Goal: Find specific fact: Find specific fact

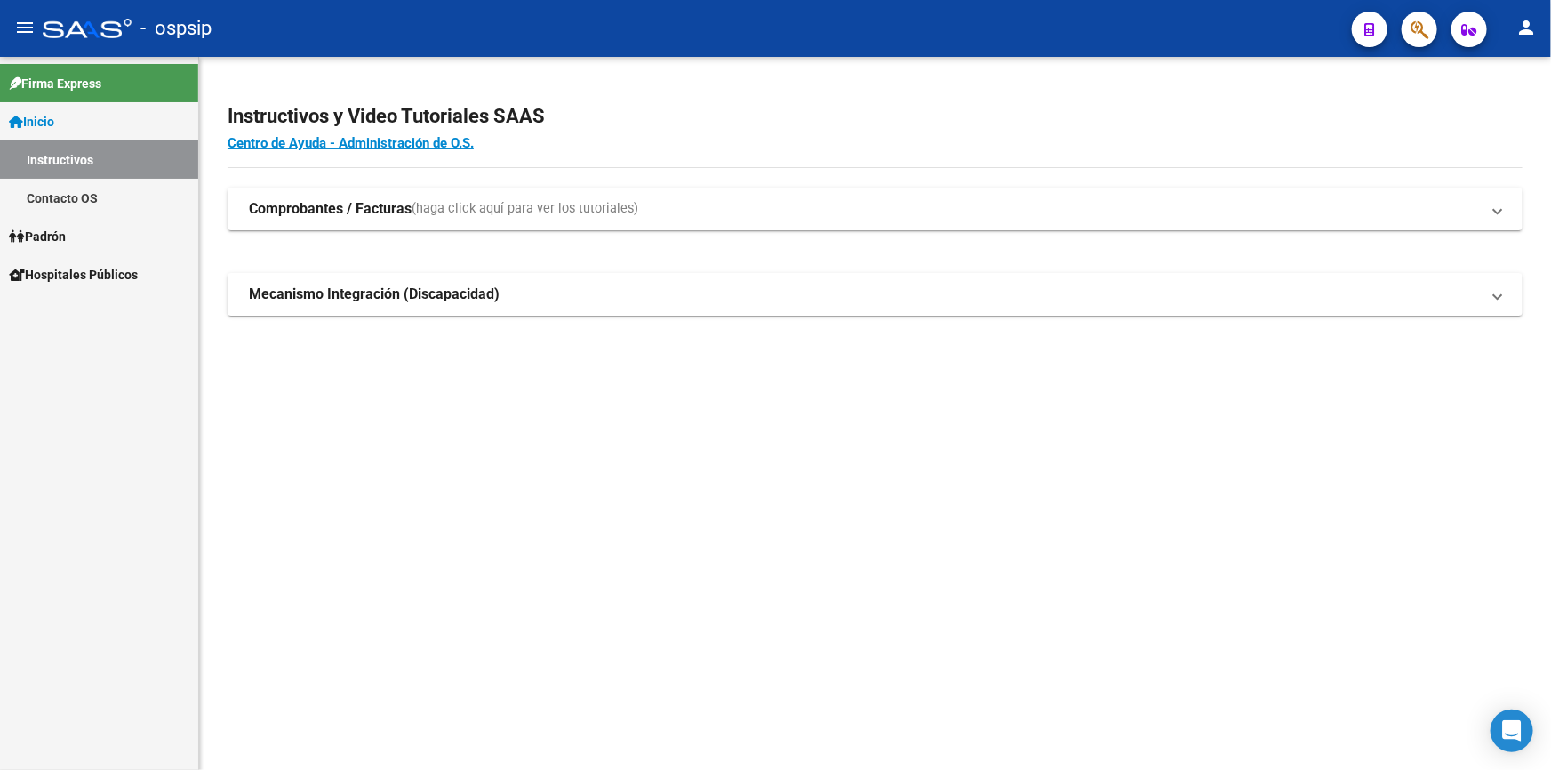
drag, startPoint x: 1457, startPoint y: 82, endPoint x: 1440, endPoint y: 59, distance: 29.1
click at [1457, 83] on div "Instructivos y Video Tutoriales SAAS Centro de Ayuda - Administración de O.S. C…" at bounding box center [875, 229] width 1352 height 344
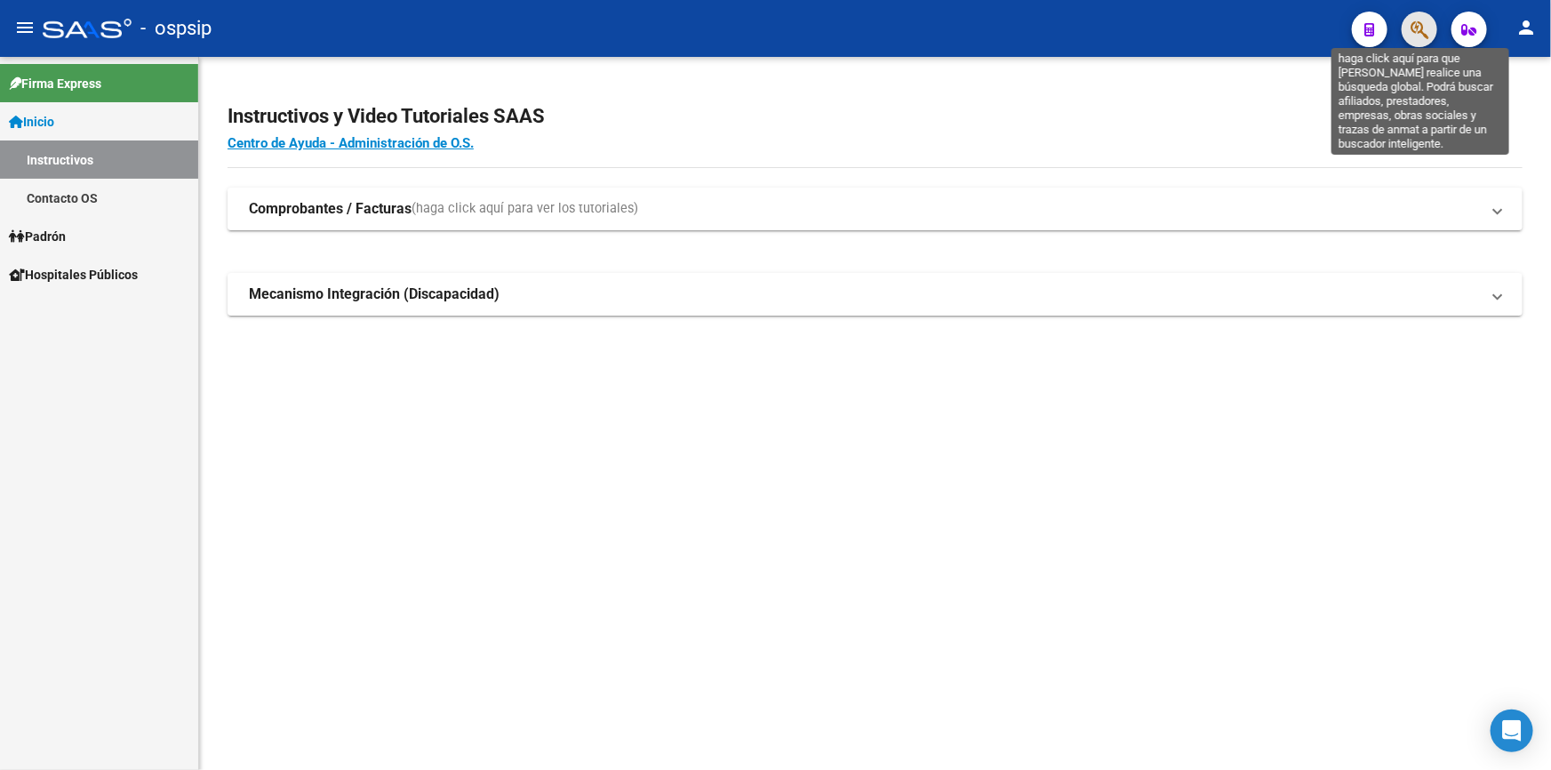
click at [1418, 21] on icon "button" at bounding box center [1419, 30] width 18 height 20
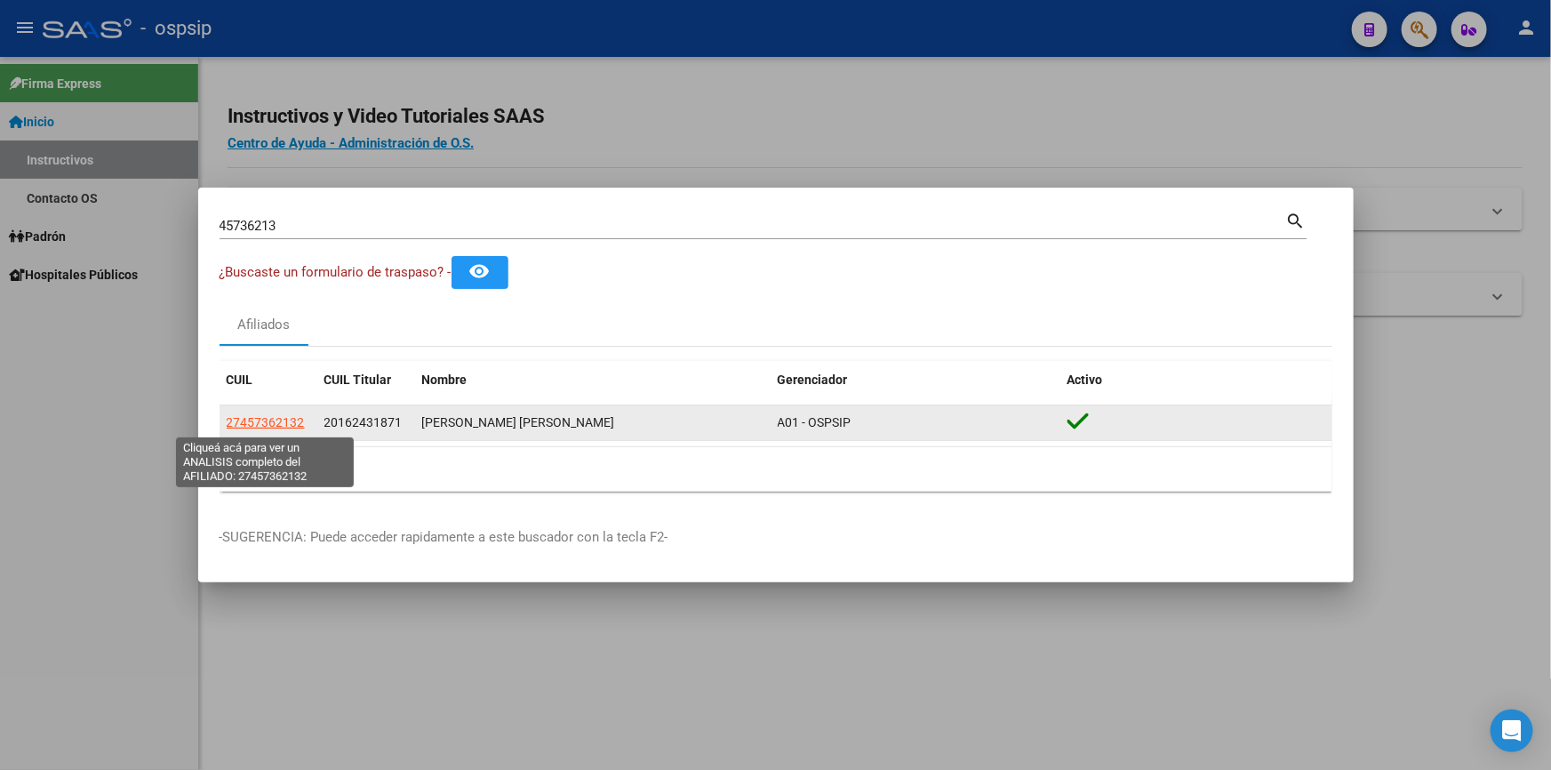
click at [267, 427] on span "27457362132" at bounding box center [266, 422] width 78 height 14
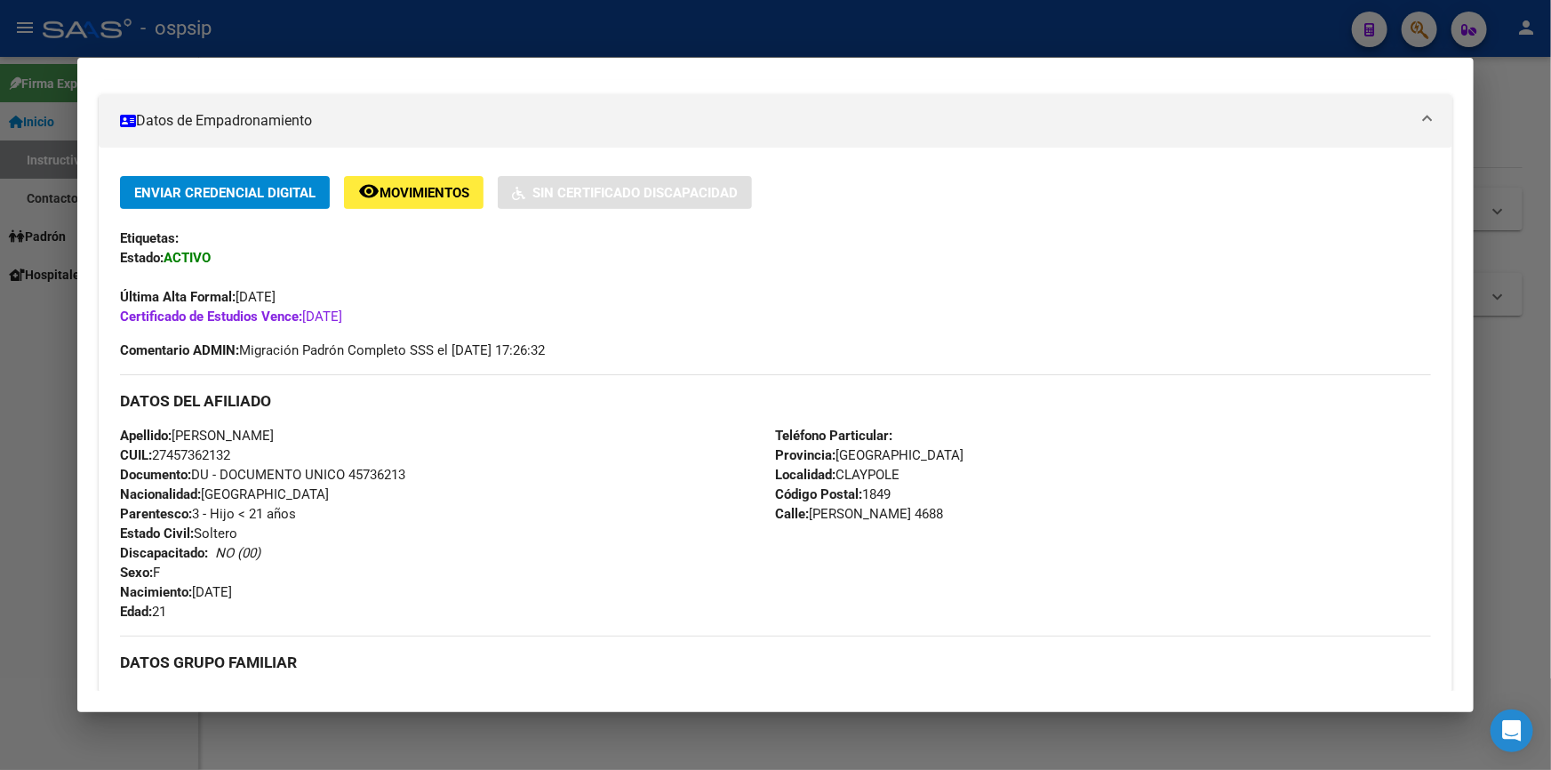
scroll to position [323, 0]
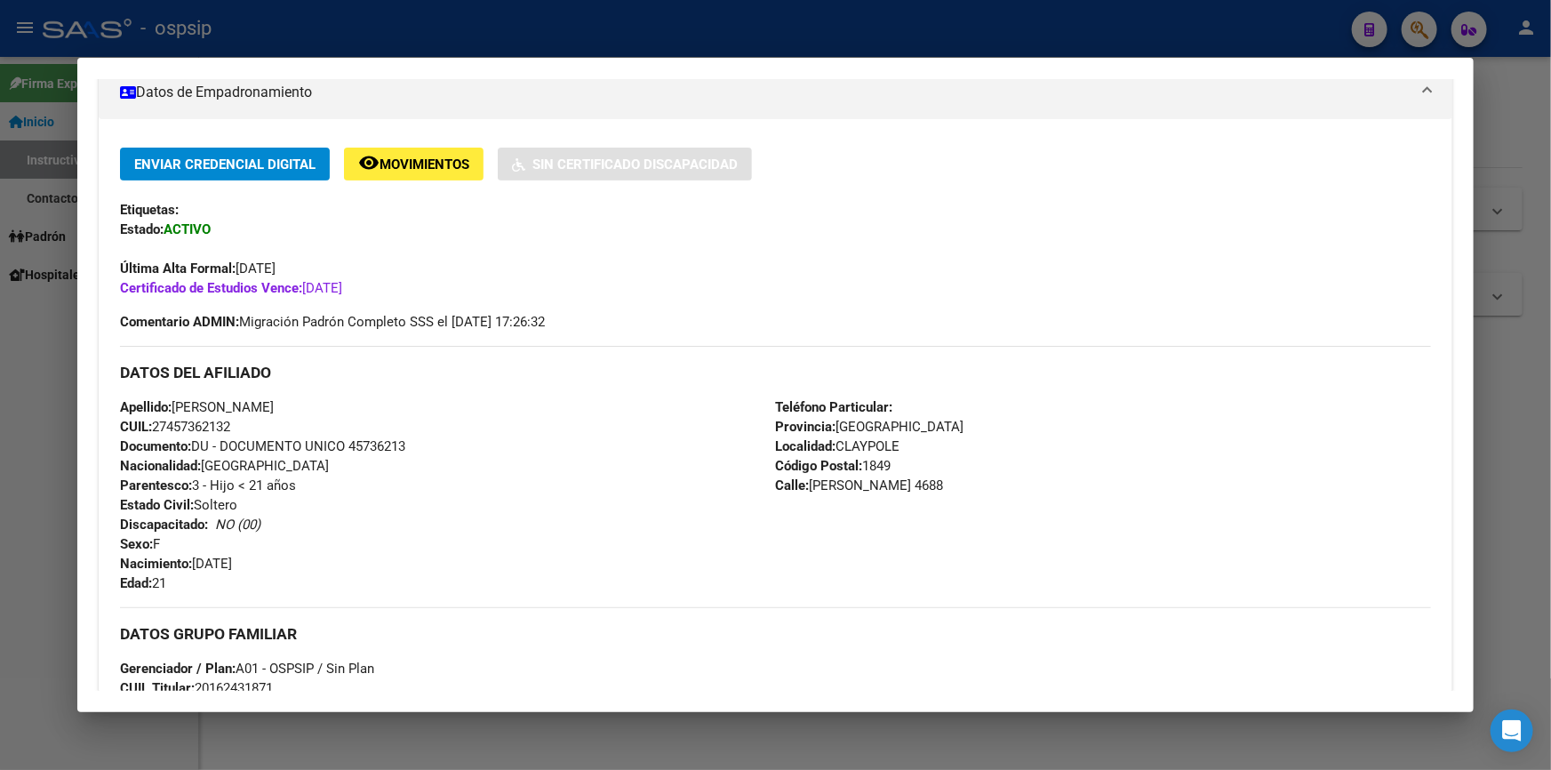
click at [374, 443] on span "Documento: DU - DOCUMENTO UNICO 45736213" at bounding box center [262, 446] width 285 height 16
click at [666, 23] on div at bounding box center [775, 385] width 1551 height 770
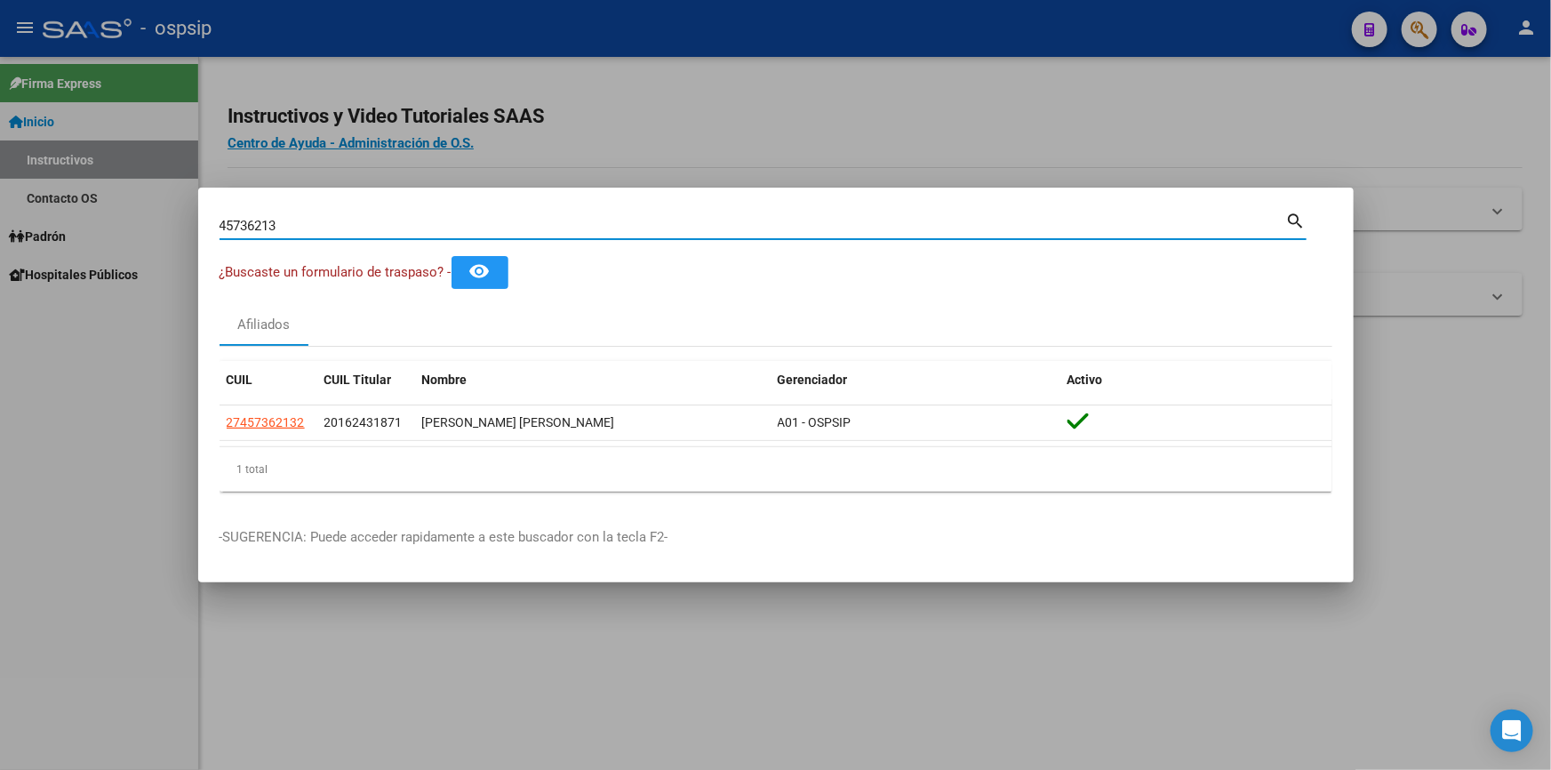
drag, startPoint x: 300, startPoint y: 228, endPoint x: 206, endPoint y: 227, distance: 94.2
click at [206, 227] on mat-dialog-content "45736213 Buscar (apellido, dni, cuil, nro traspaso, cuit, obra social) search ¿…" at bounding box center [775, 357] width 1155 height 297
paste input "2436973"
type input "24369733"
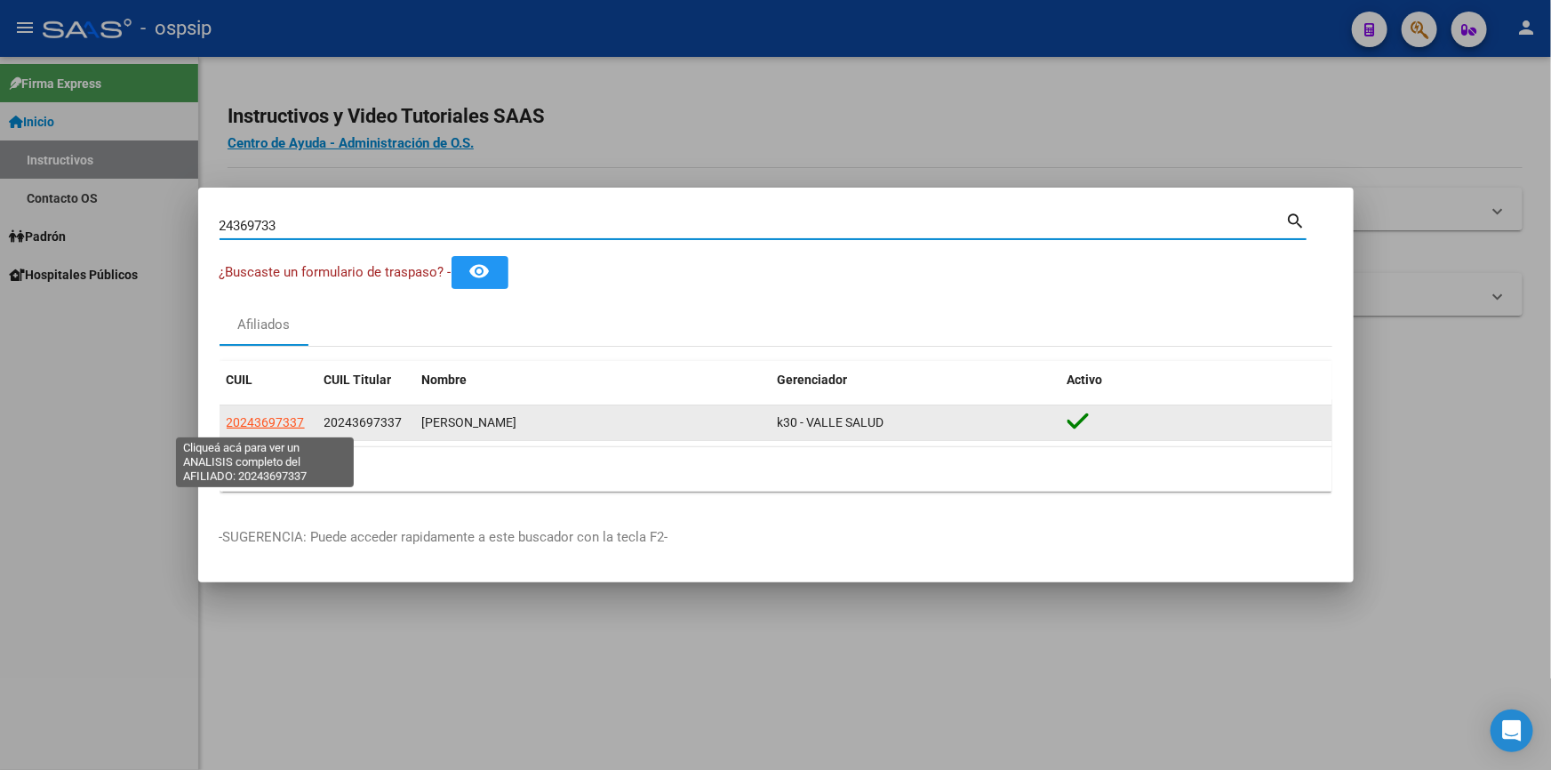
click at [264, 424] on span "20243697337" at bounding box center [266, 422] width 78 height 14
type textarea "20243697337"
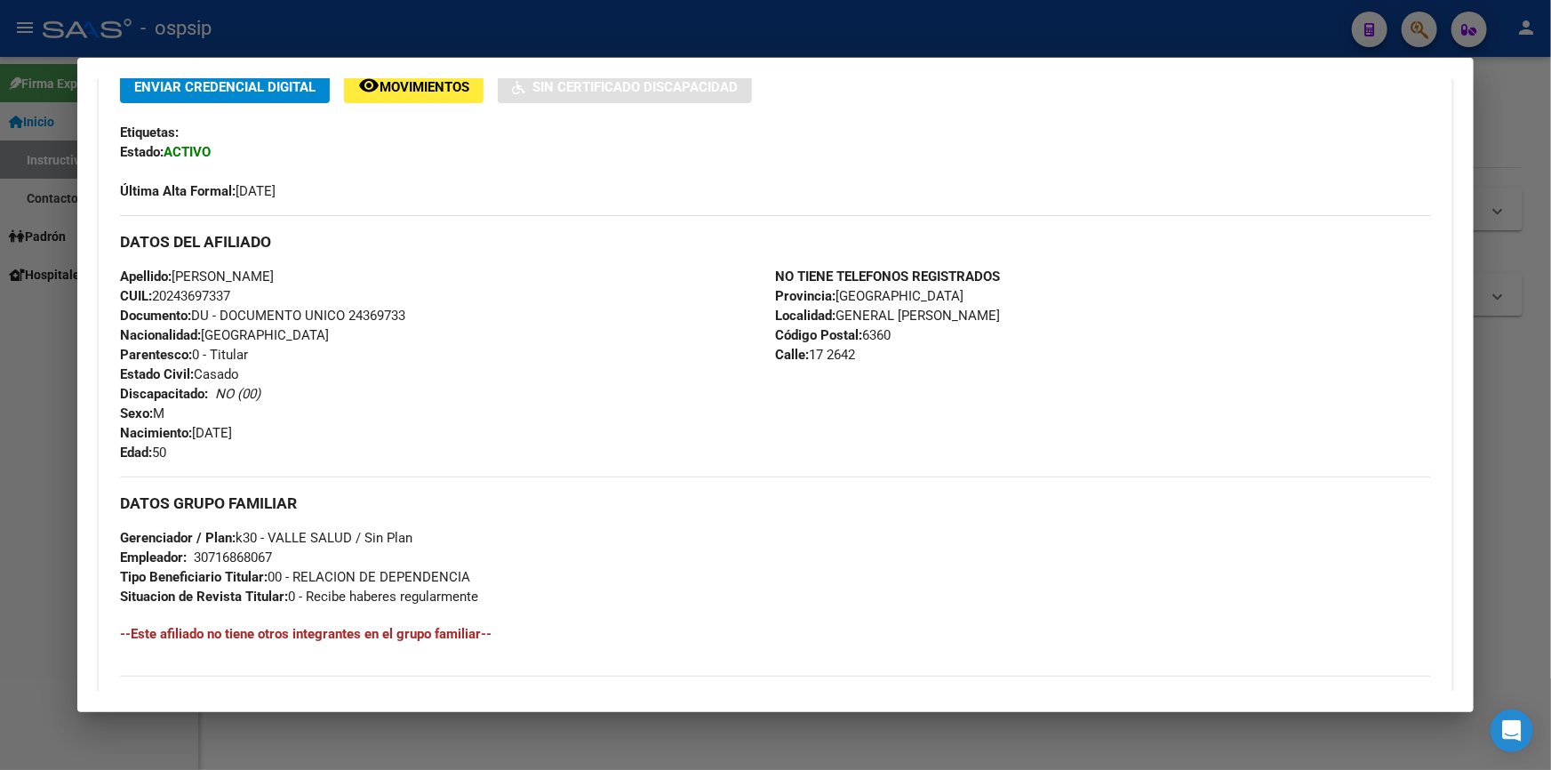
scroll to position [403, 0]
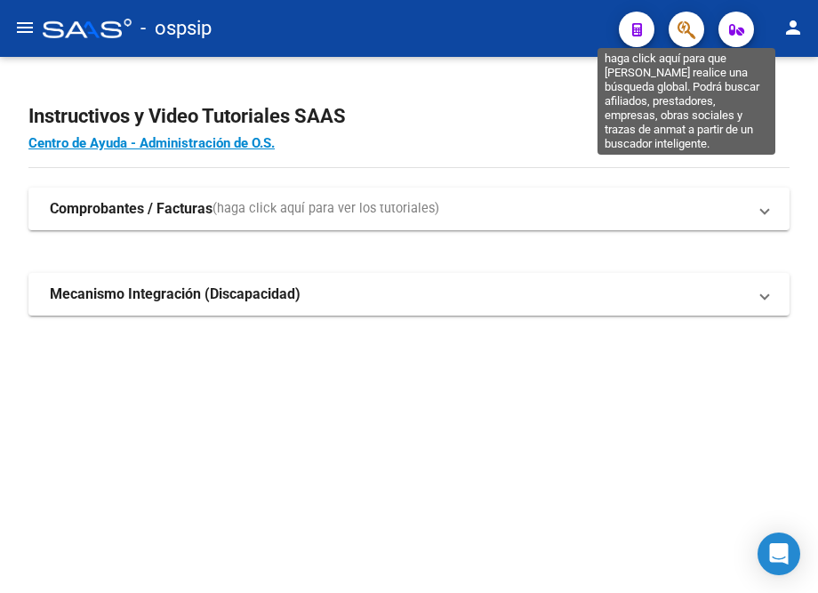
click at [684, 26] on icon "button" at bounding box center [686, 30] width 18 height 20
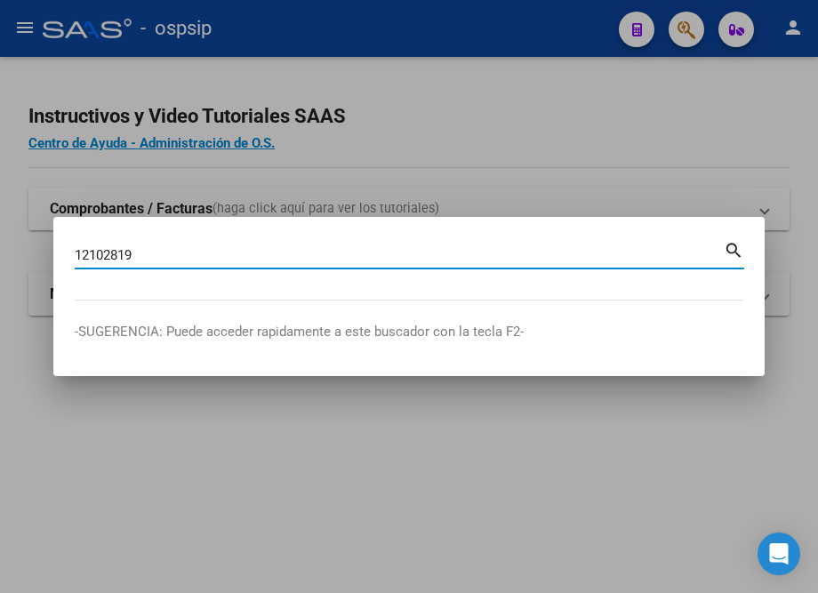
type input "12102819"
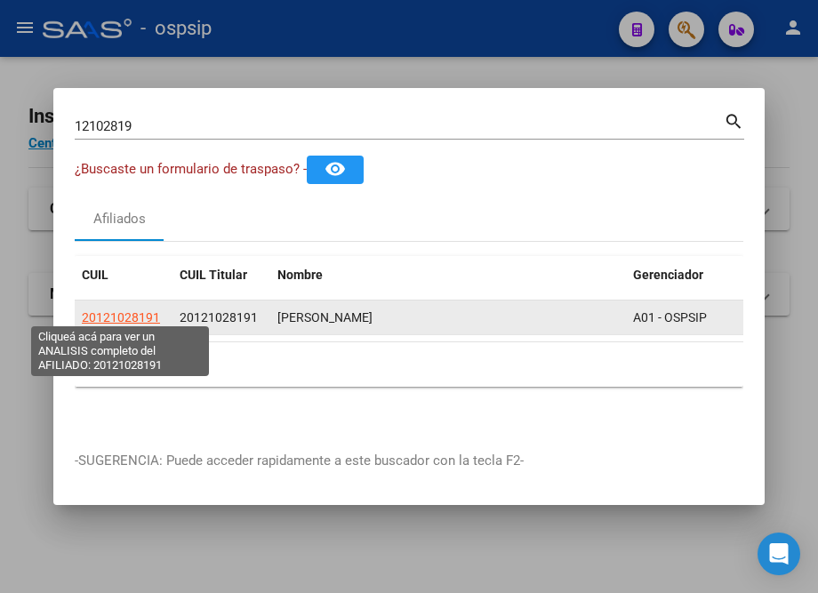
click at [130, 310] on span "20121028191" at bounding box center [121, 317] width 78 height 14
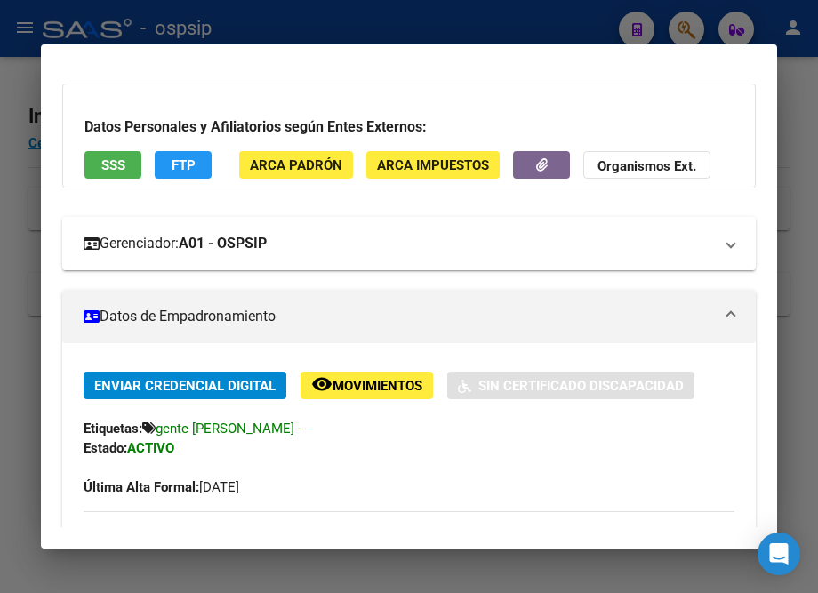
scroll to position [323, 0]
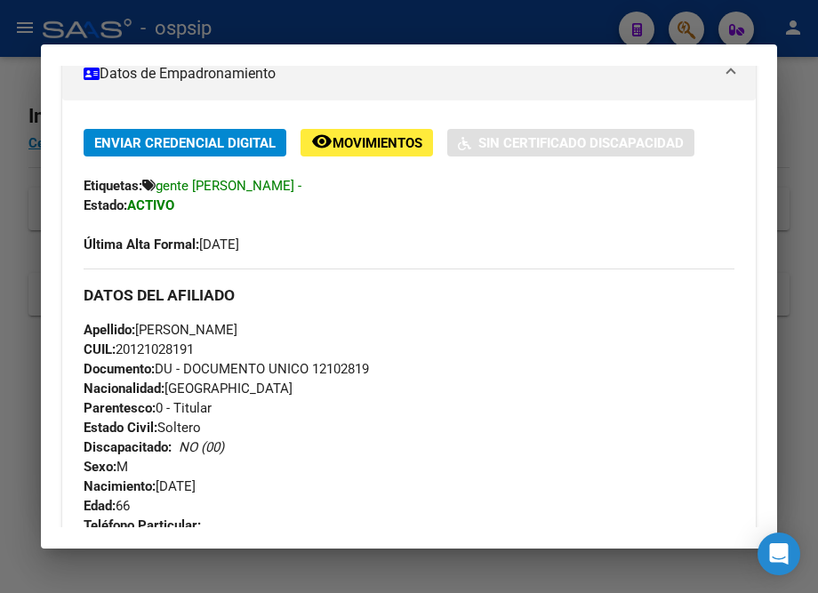
drag, startPoint x: 315, startPoint y: 374, endPoint x: 385, endPoint y: 372, distance: 69.3
click at [385, 372] on div "Apellido: RODOLFO EDGARDO MONTENEGRO CUIL: 20121028191 Documento: DU - DOCUMENT…" at bounding box center [409, 417] width 650 height 195
copy span "12102819"
click at [164, 17] on div at bounding box center [409, 296] width 818 height 593
